Goal: Check status: Check status

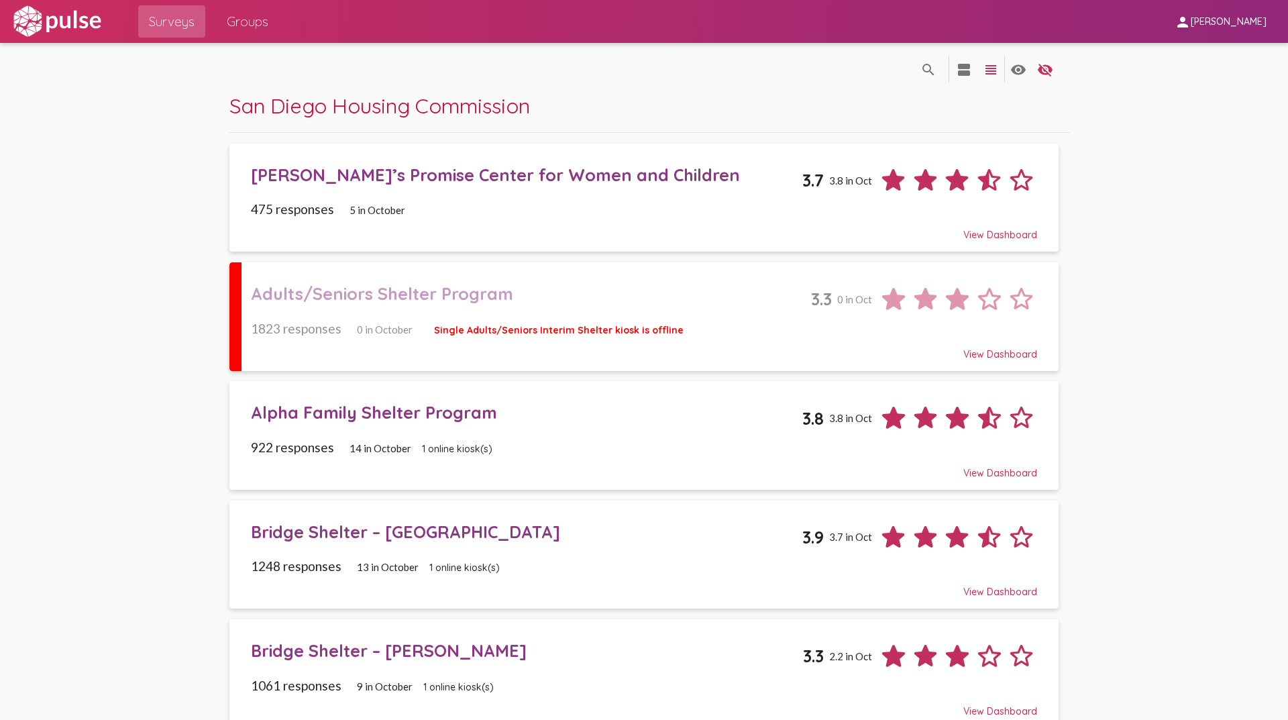
click at [273, 535] on div "Bridge Shelter – [GEOGRAPHIC_DATA]" at bounding box center [527, 531] width 552 height 21
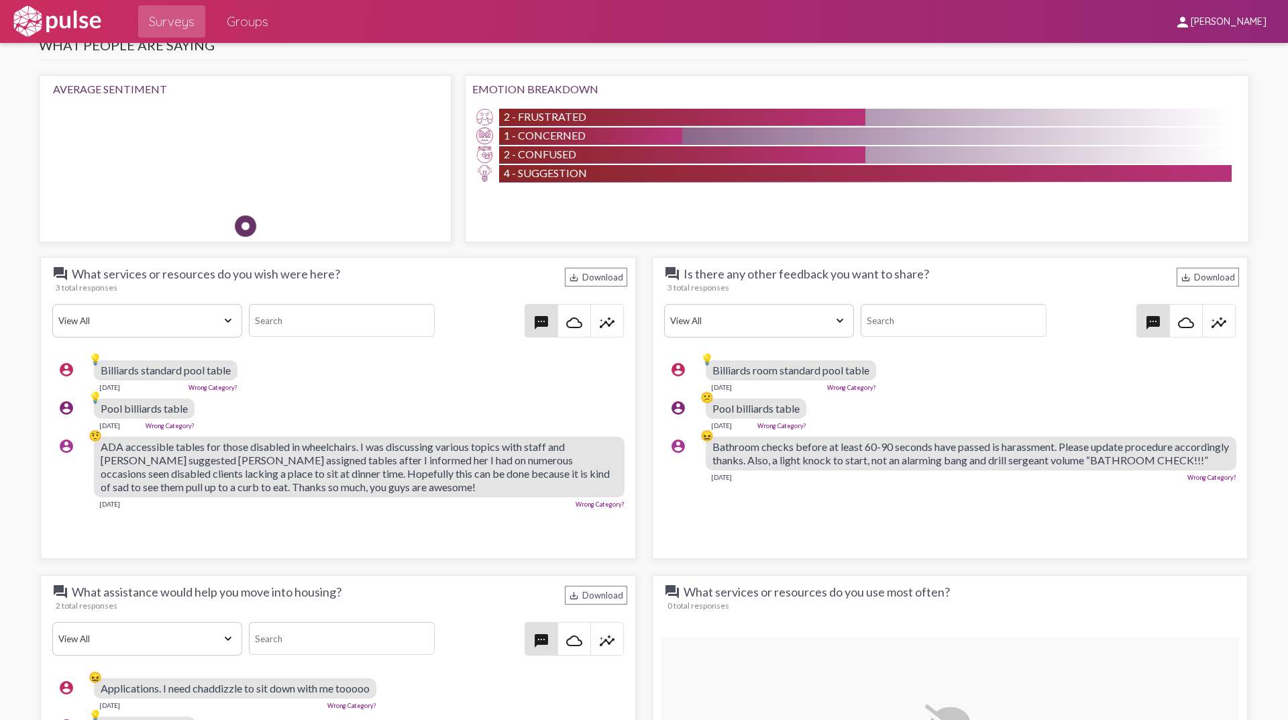
scroll to position [1207, 0]
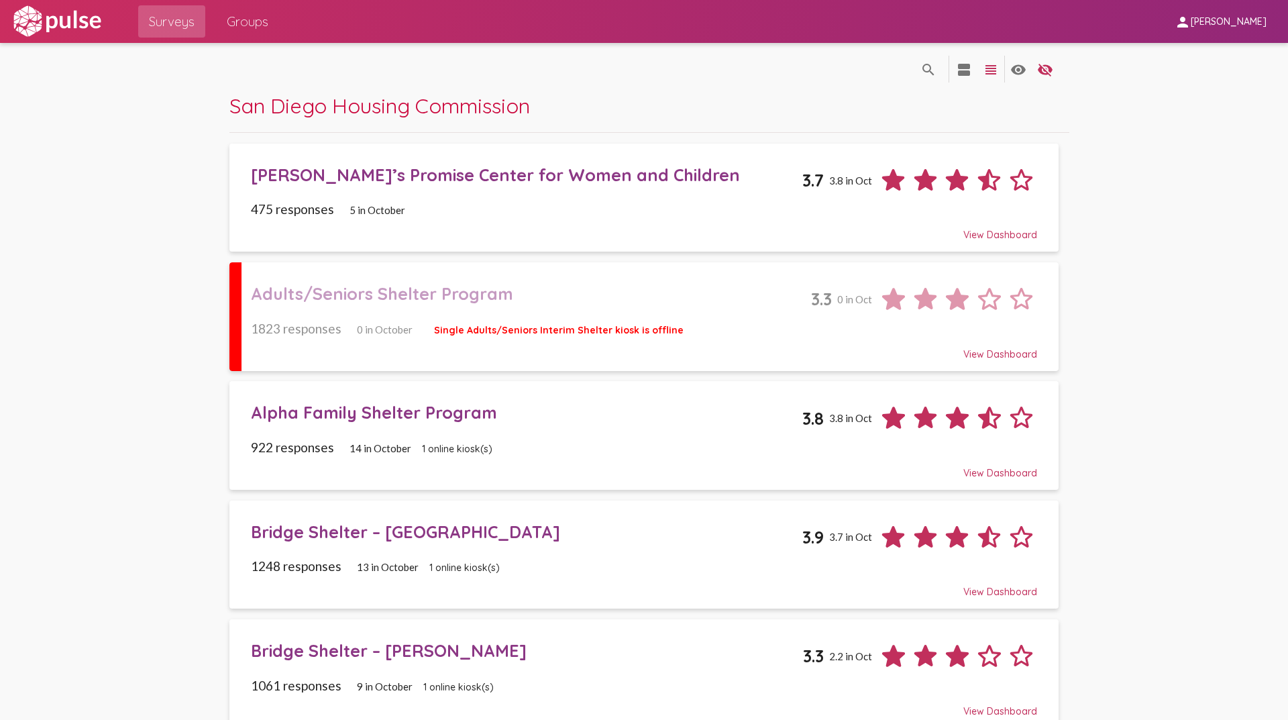
click at [311, 645] on div "Bridge Shelter – [PERSON_NAME]" at bounding box center [527, 650] width 553 height 21
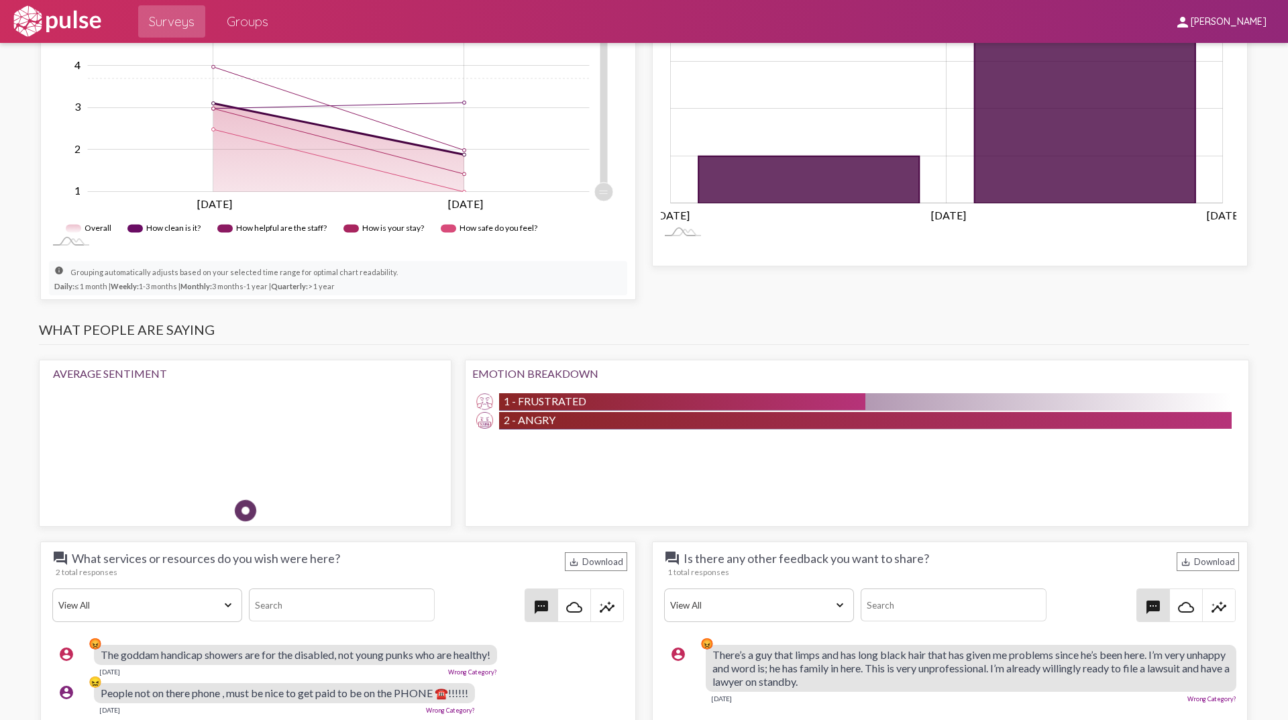
scroll to position [939, 0]
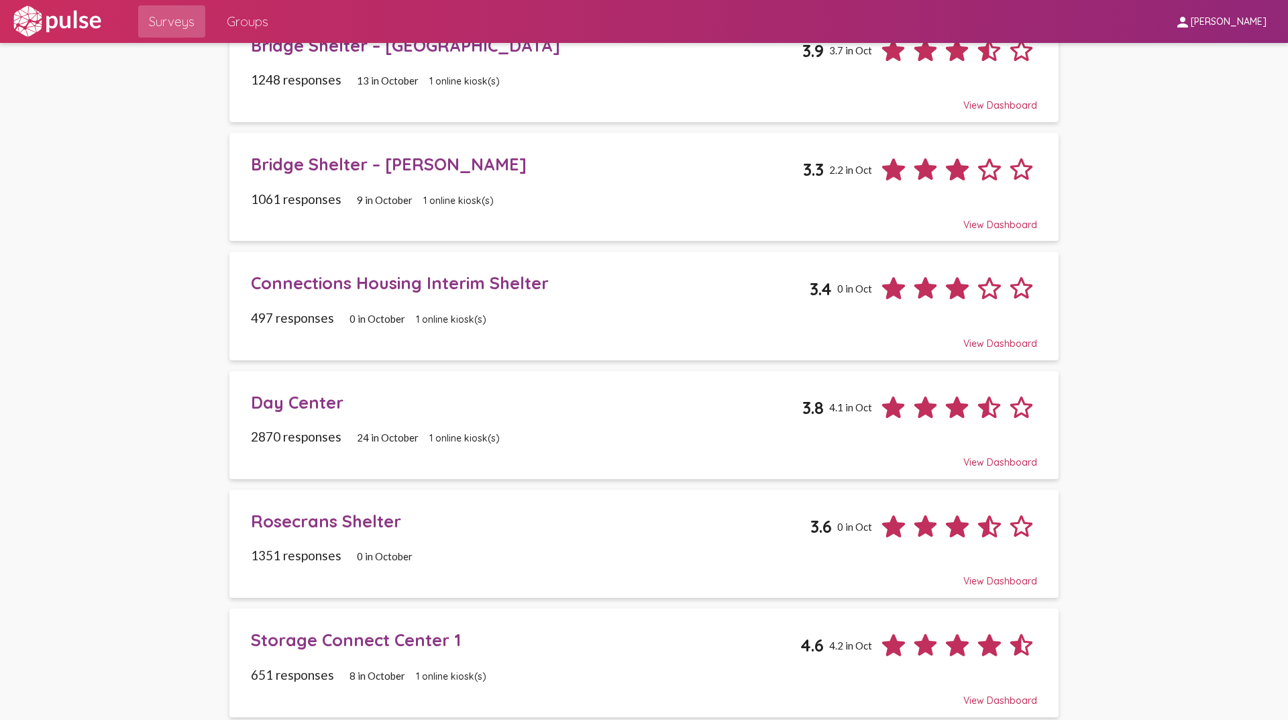
scroll to position [495, 0]
